Goal: Obtain resource: Download file/media

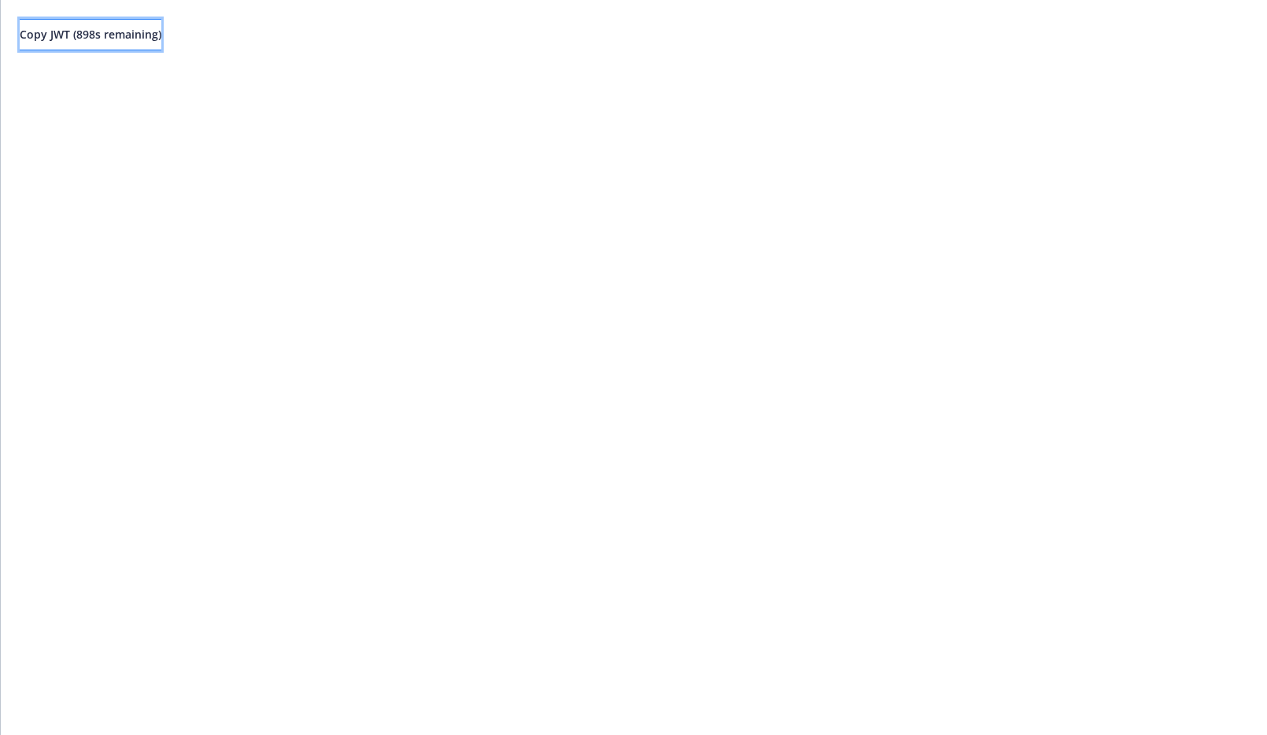
click at [124, 27] on span "Copy JWT ( 898 s remaining)" at bounding box center [91, 34] width 142 height 15
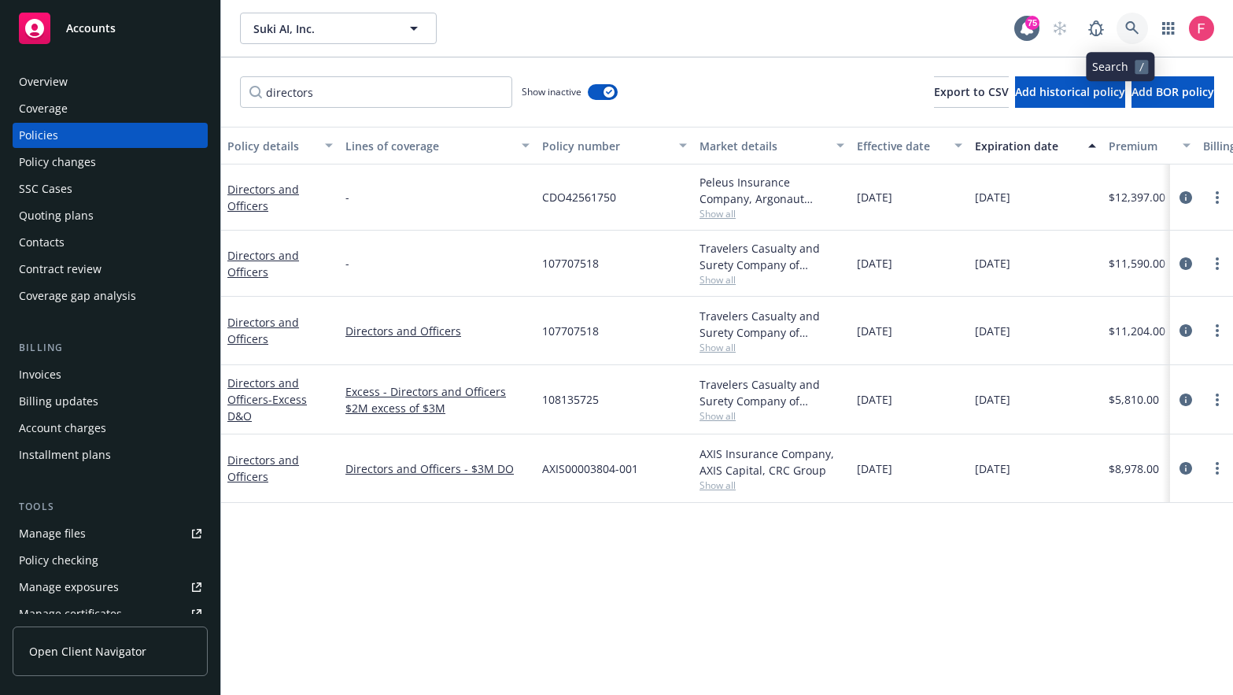
click at [1125, 35] on icon at bounding box center [1132, 28] width 14 height 14
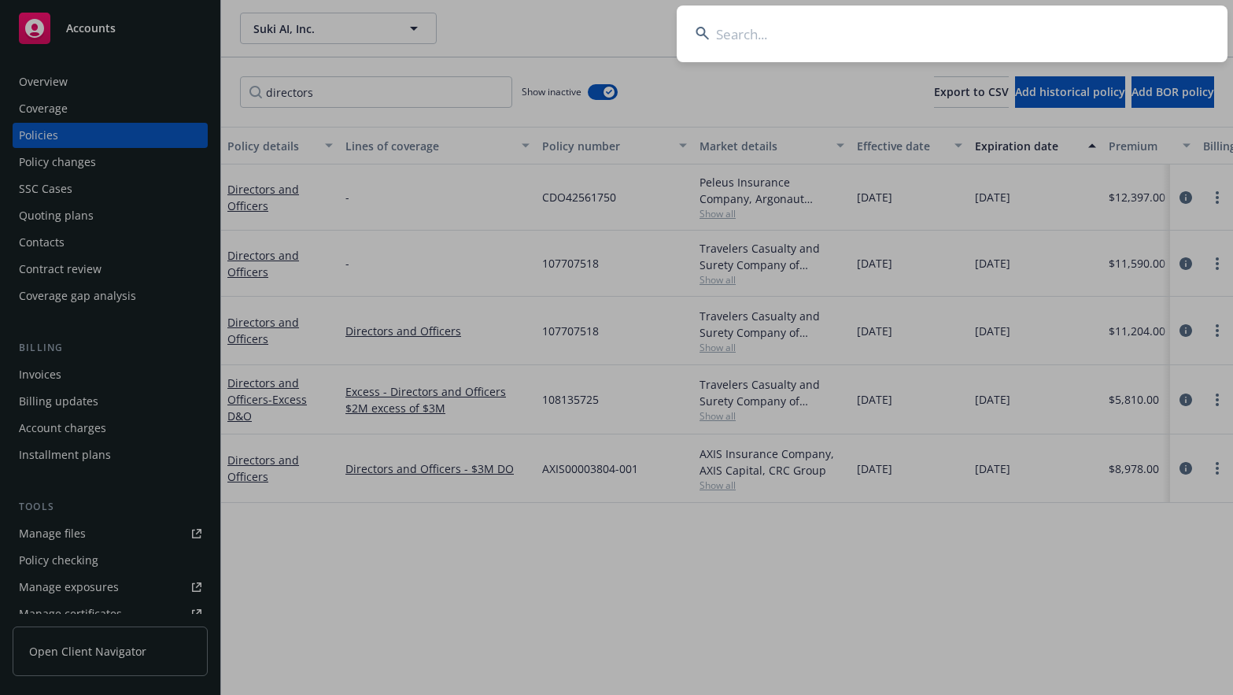
click at [740, 45] on input at bounding box center [952, 34] width 551 height 57
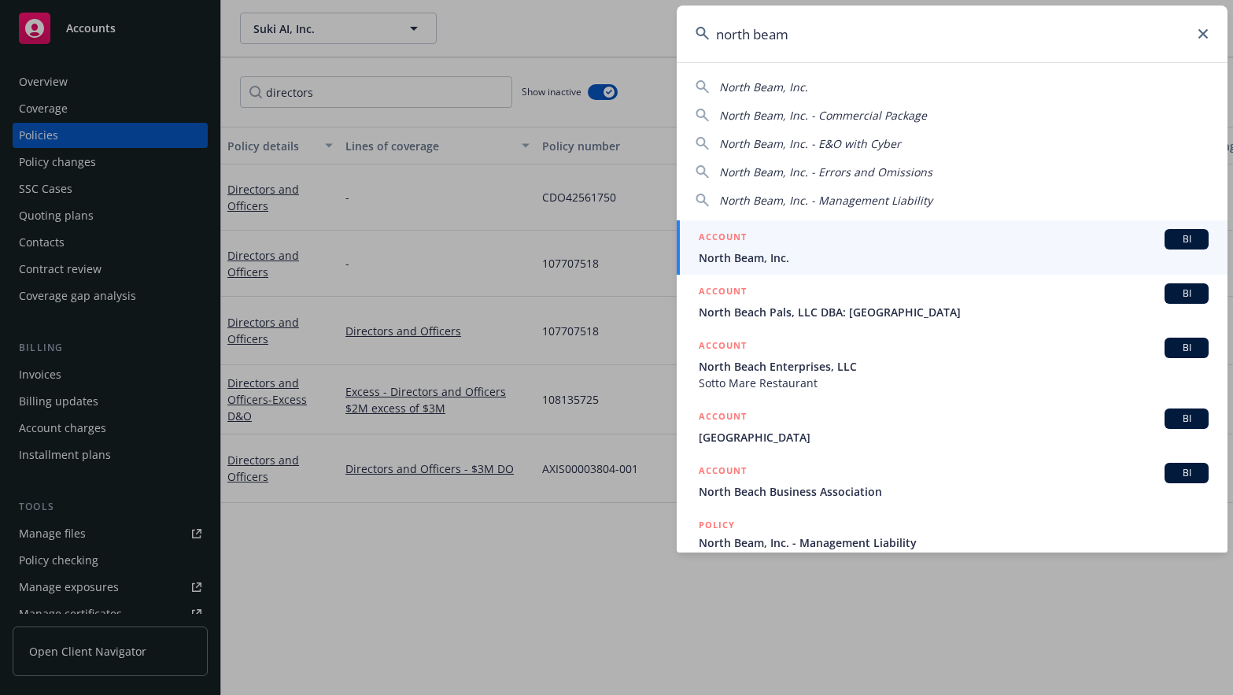
type input "north beam"
click at [757, 238] on div "ACCOUNT BI" at bounding box center [954, 239] width 510 height 20
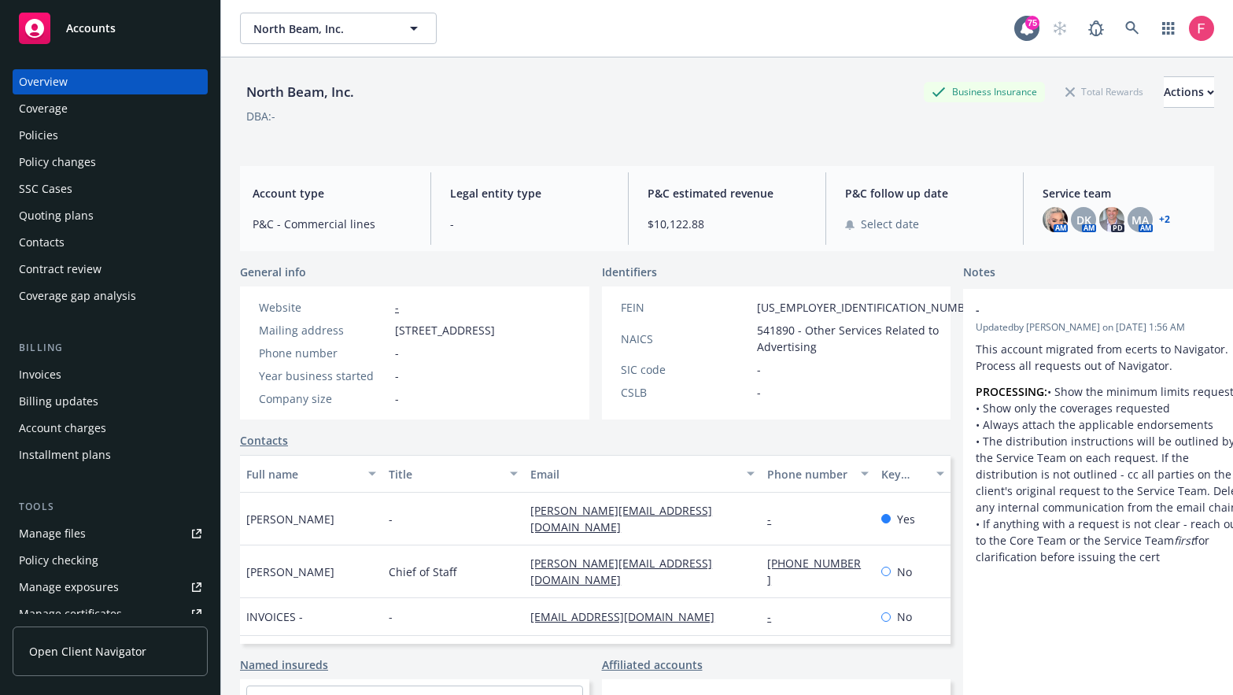
click at [50, 129] on div "Policies" at bounding box center [38, 135] width 39 height 25
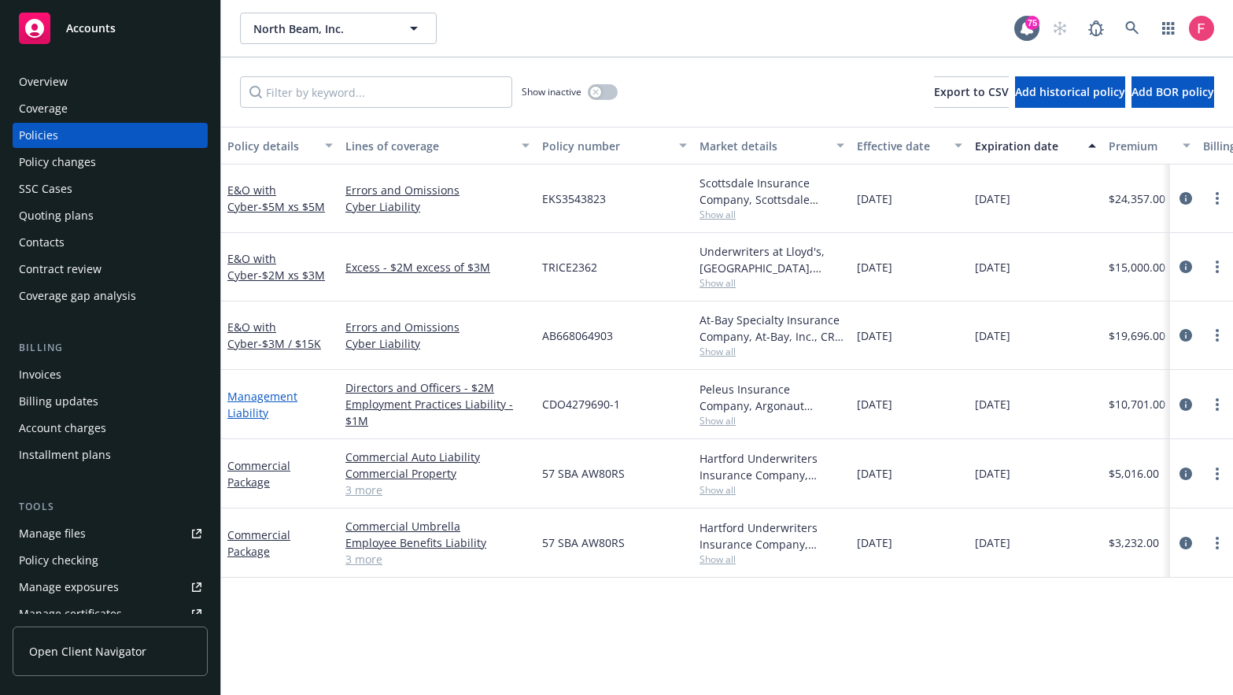
click at [265, 407] on link "Management Liability" at bounding box center [262, 404] width 70 height 31
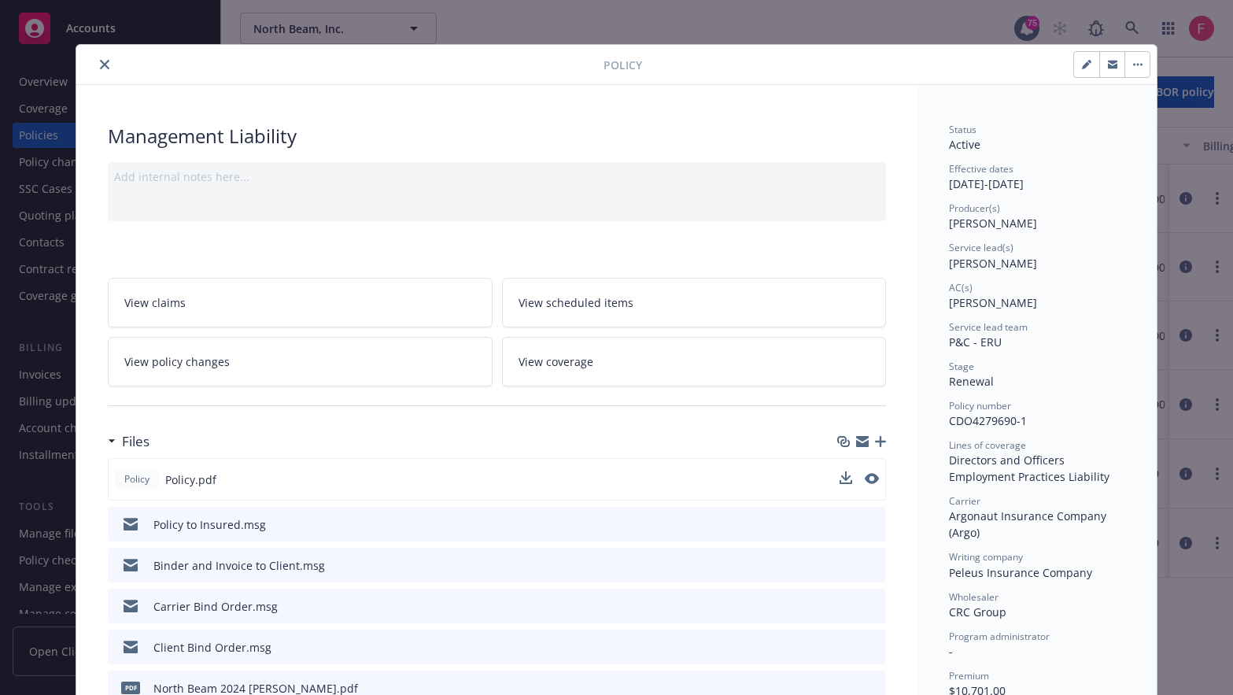
scroll to position [8, 0]
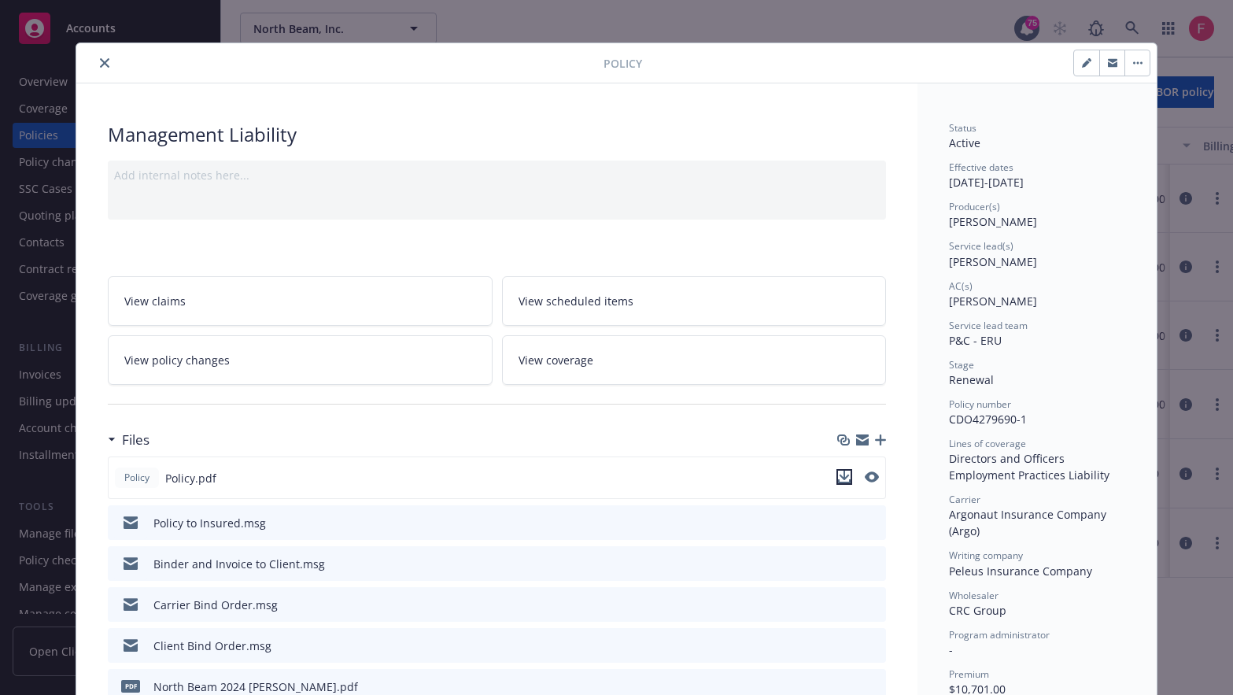
click at [838, 480] on icon "download file" at bounding box center [844, 477] width 13 height 13
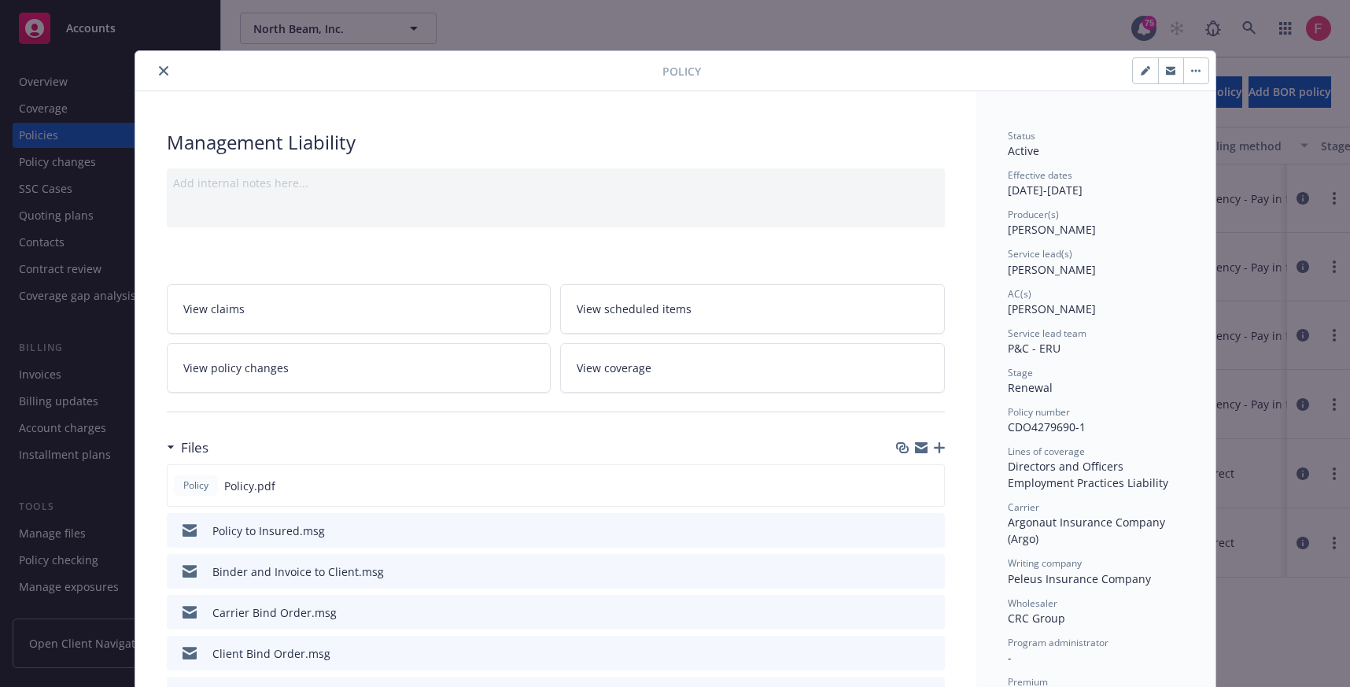
scroll to position [8, 0]
